Goal: Information Seeking & Learning: Learn about a topic

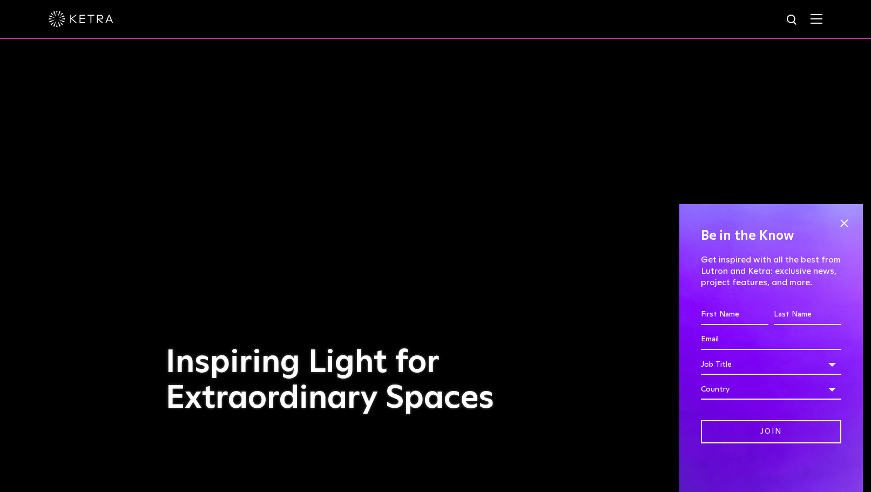
click at [819, 21] on img at bounding box center [817, 18] width 12 height 10
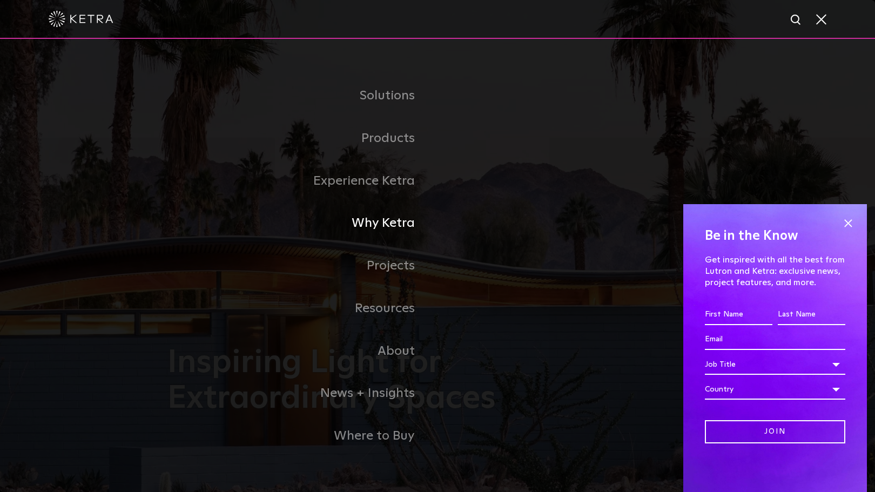
click at [384, 225] on link "Why Ketra" at bounding box center [302, 223] width 270 height 43
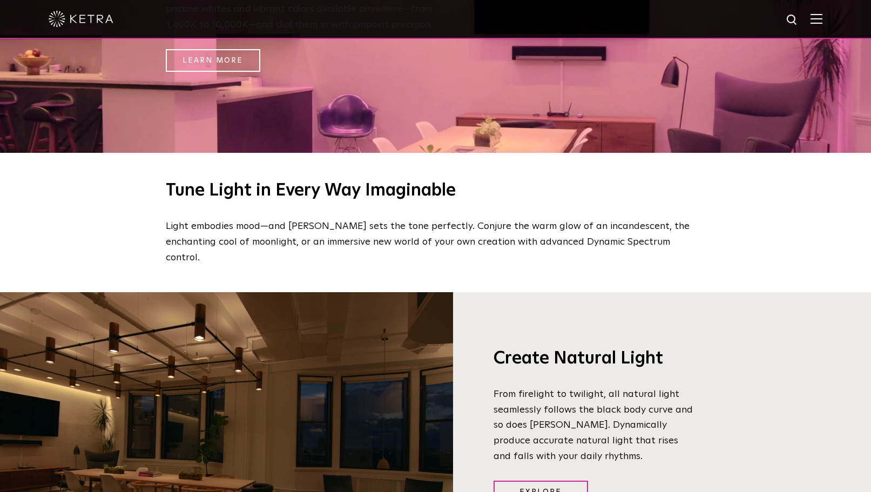
scroll to position [808, 0]
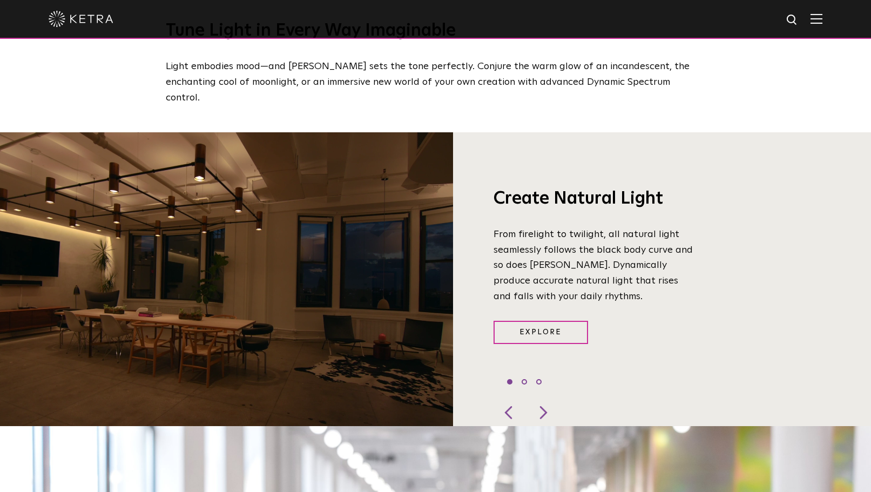
click at [822, 21] on img at bounding box center [817, 18] width 12 height 10
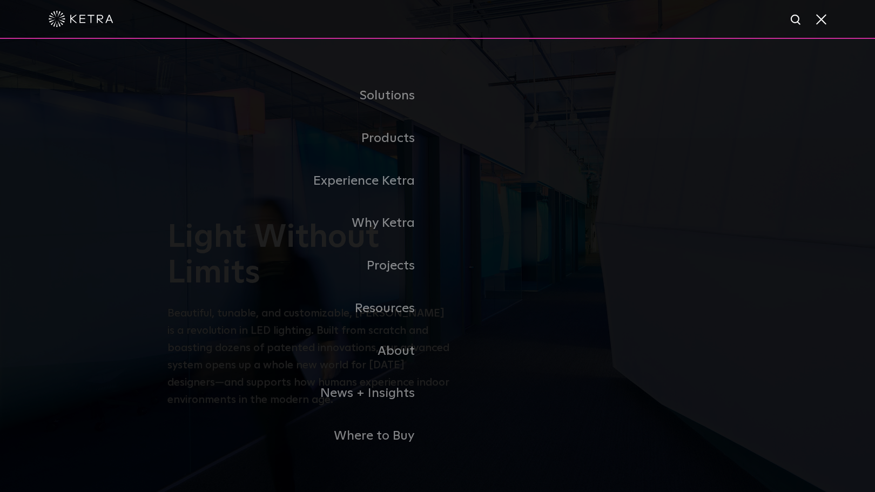
scroll to position [0, 0]
click at [403, 145] on link "Products" at bounding box center [302, 138] width 270 height 43
